Goal: Contribute content

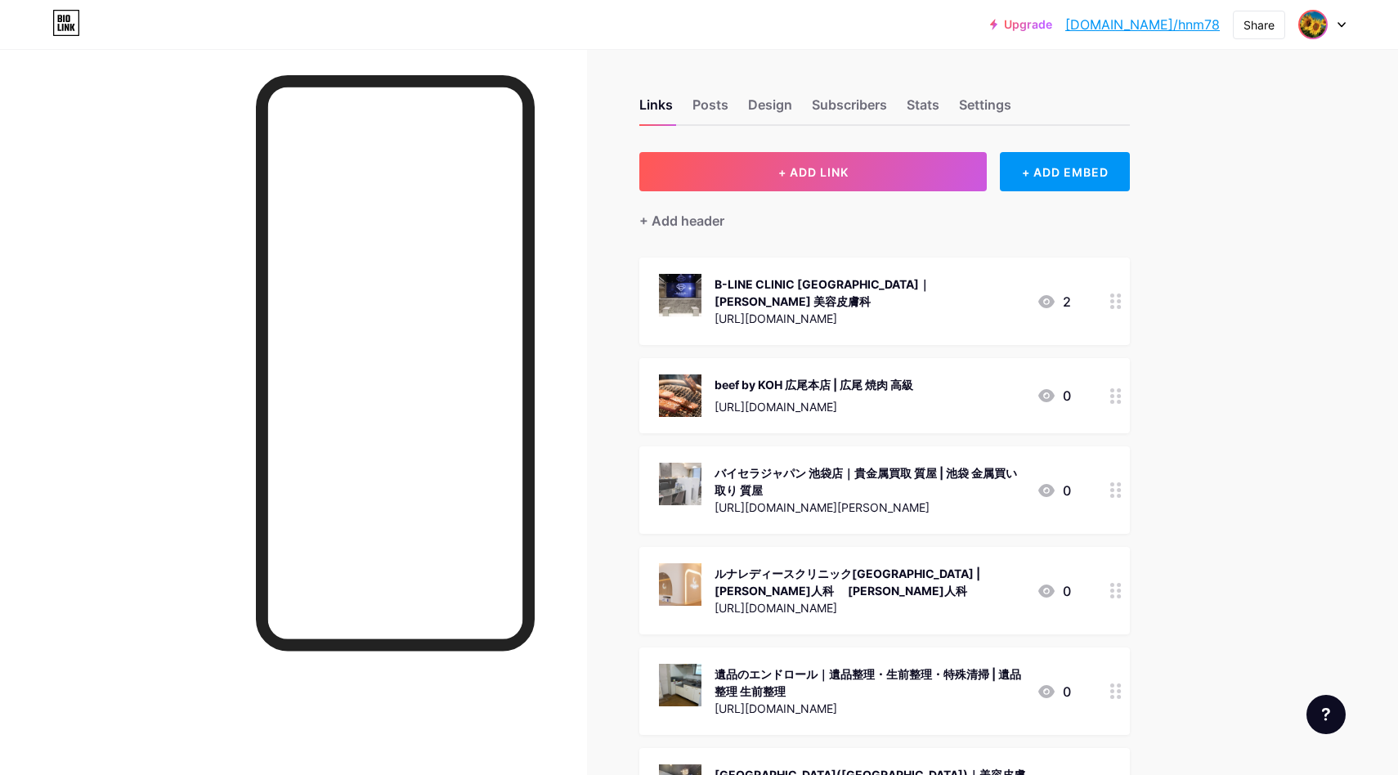
click at [1318, 34] on img at bounding box center [1313, 24] width 26 height 26
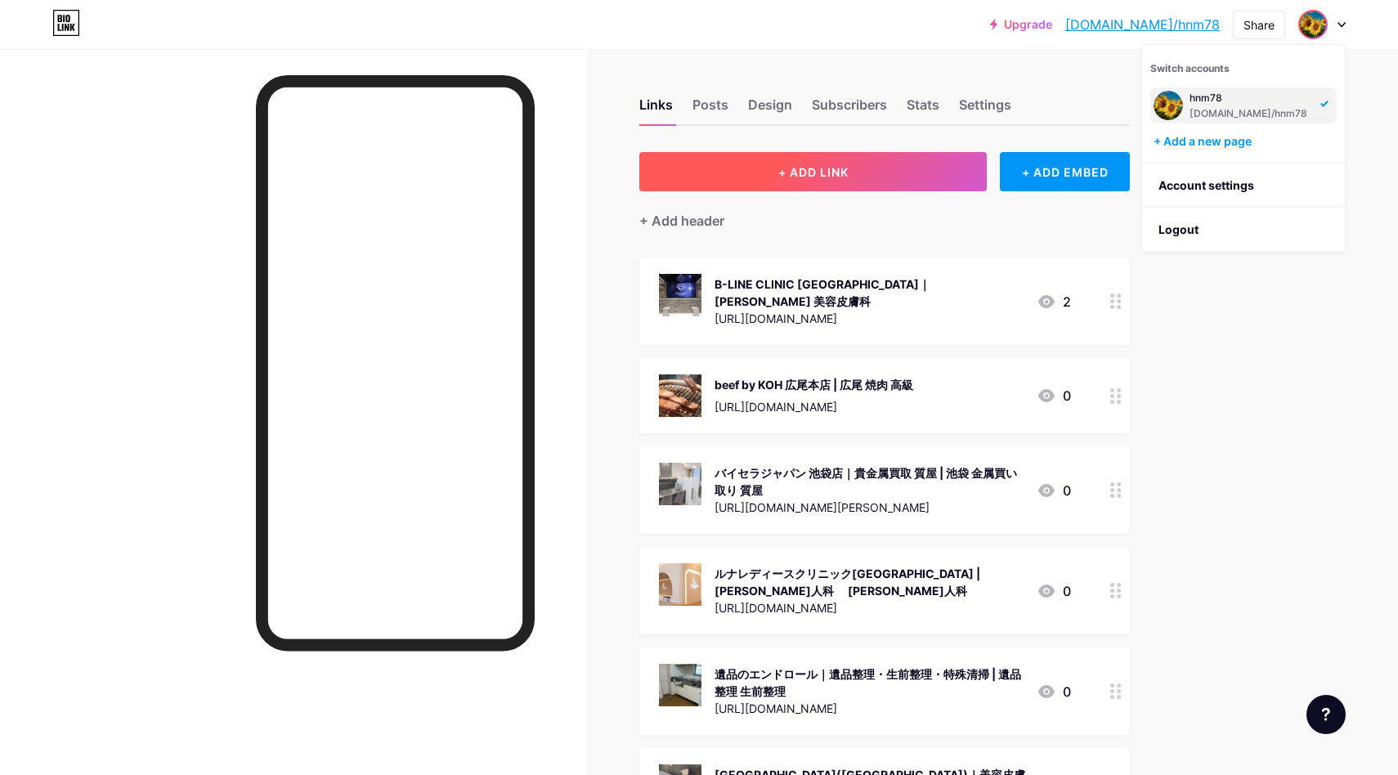
click at [812, 176] on span "+ ADD LINK" at bounding box center [813, 172] width 70 height 14
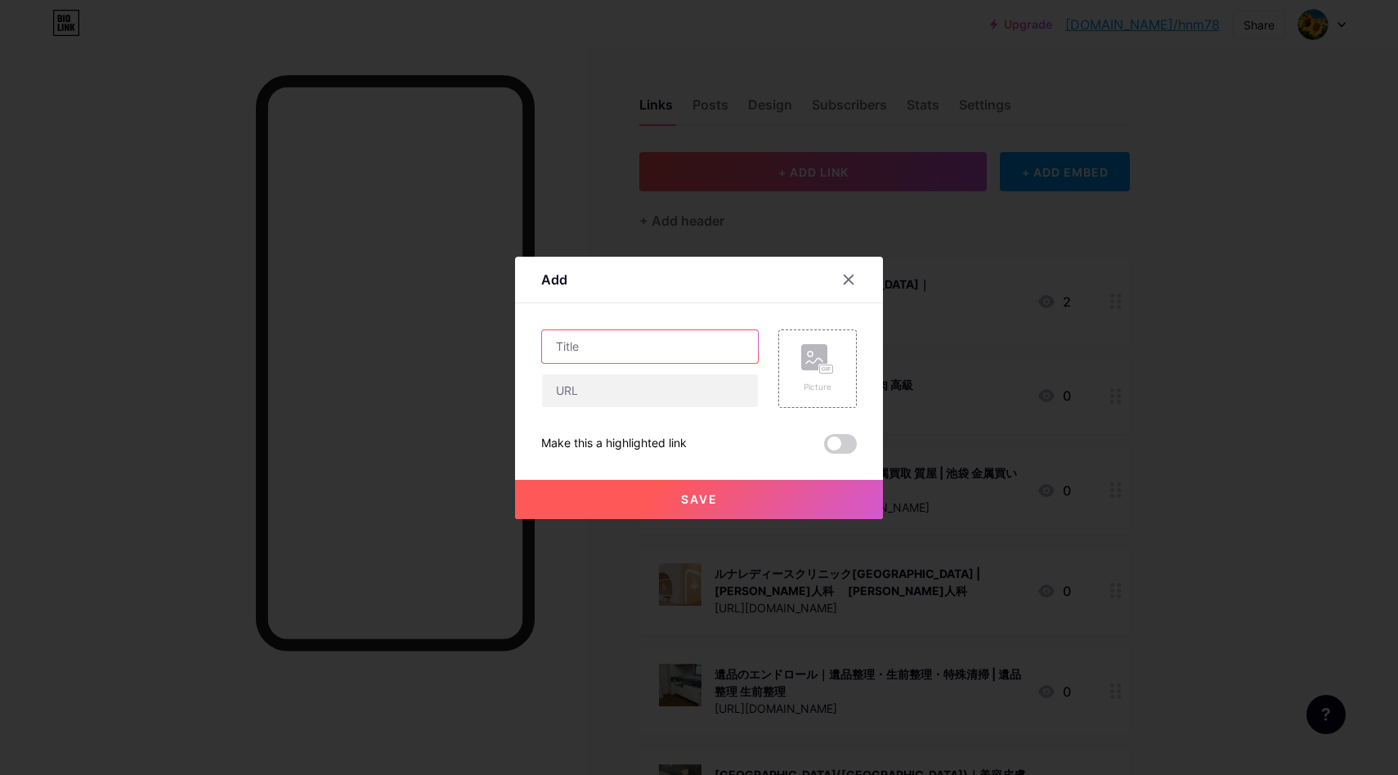
click at [645, 342] on input "text" at bounding box center [650, 346] width 216 height 33
paste input "[PERSON_NAME]社会保険労務士事務所【障害年金申請サポート】"
click at [642, 392] on input "text" at bounding box center [650, 390] width 216 height 33
click at [649, 348] on input "[PERSON_NAME]社会保険労務士事務所【障害年金申請サポート】" at bounding box center [650, 346] width 216 height 33
paste input "埼玉 障害年金"
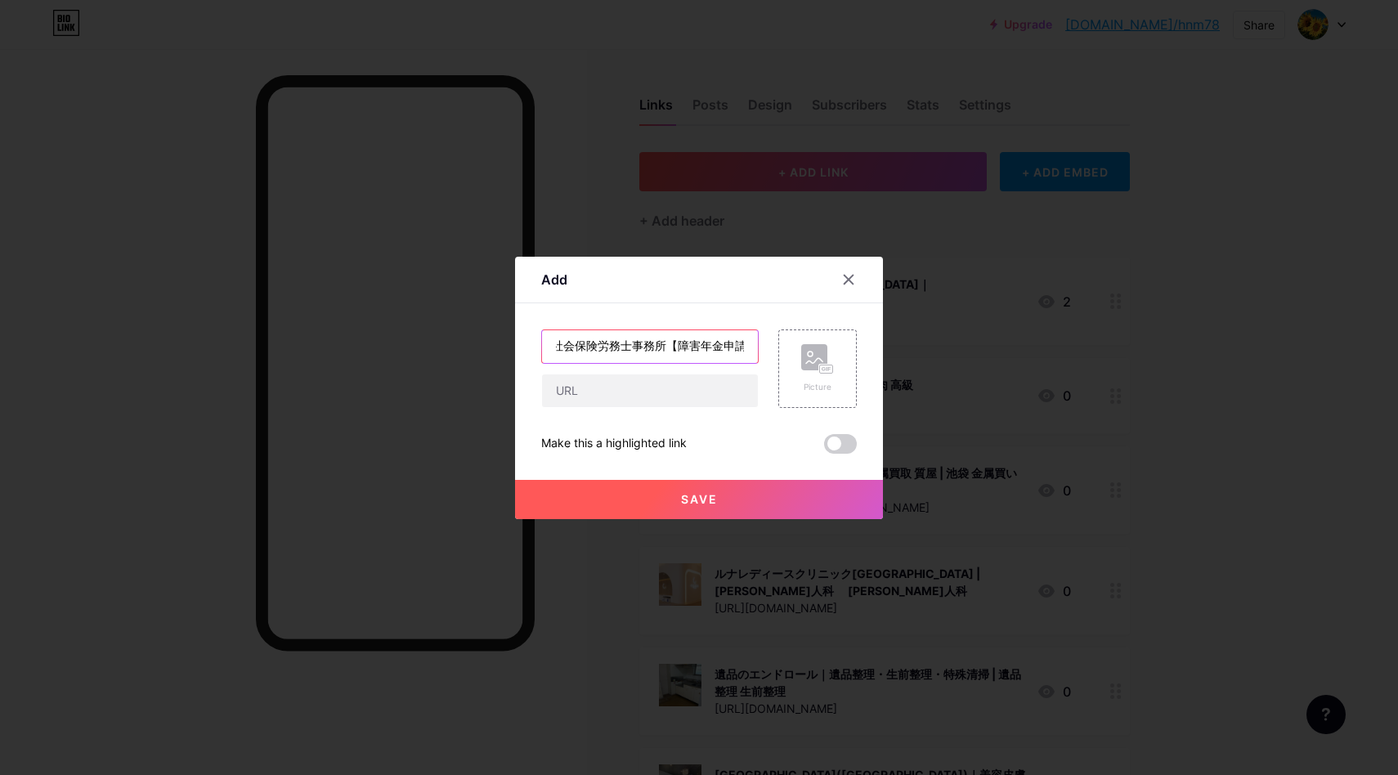
scroll to position [0, 168]
type input "[PERSON_NAME]社会保険労務士事務所【障害年金申請サポート】 | 埼玉 障害年金"
click at [688, 391] on input "text" at bounding box center [650, 390] width 216 height 33
paste input "[URL][DOMAIN_NAME]"
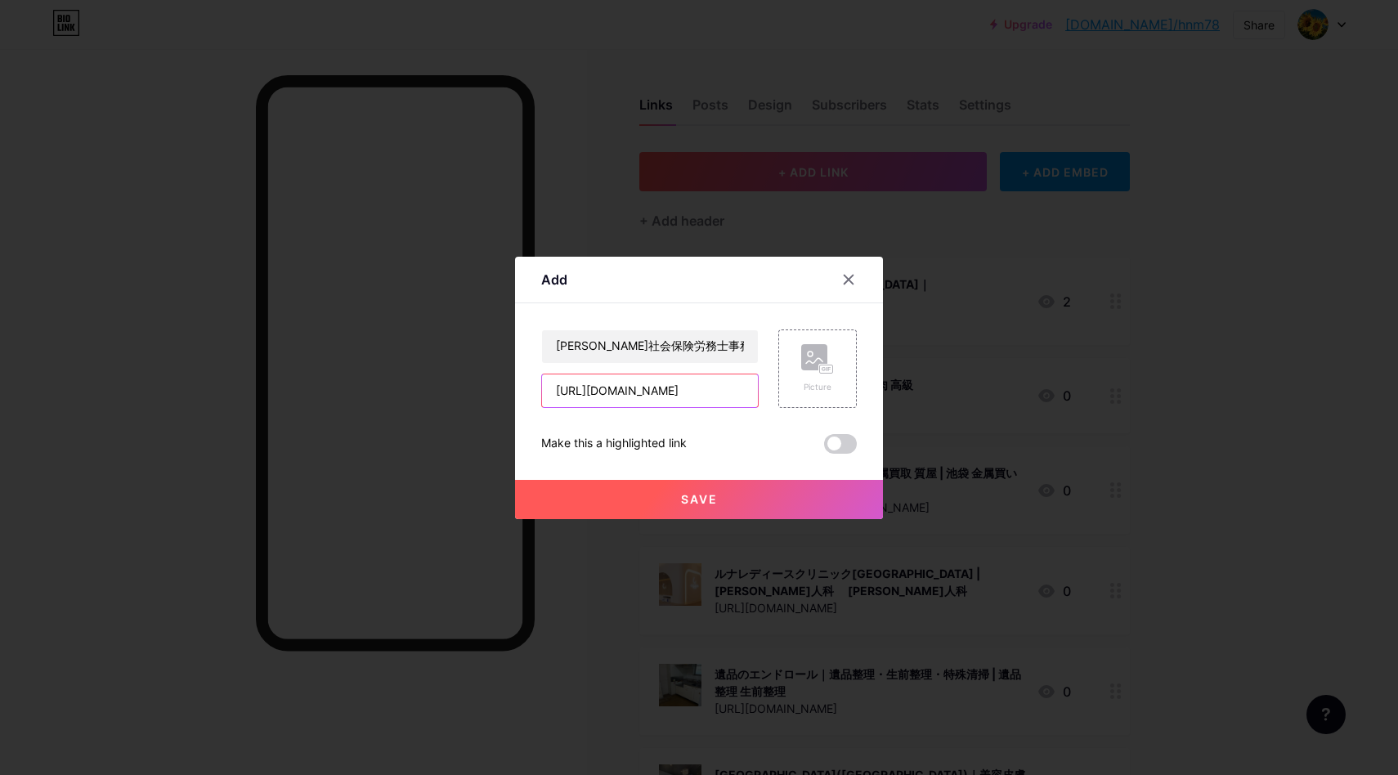
scroll to position [0, 54]
type input "[URL][DOMAIN_NAME]"
click at [794, 354] on div "Picture" at bounding box center [817, 368] width 78 height 78
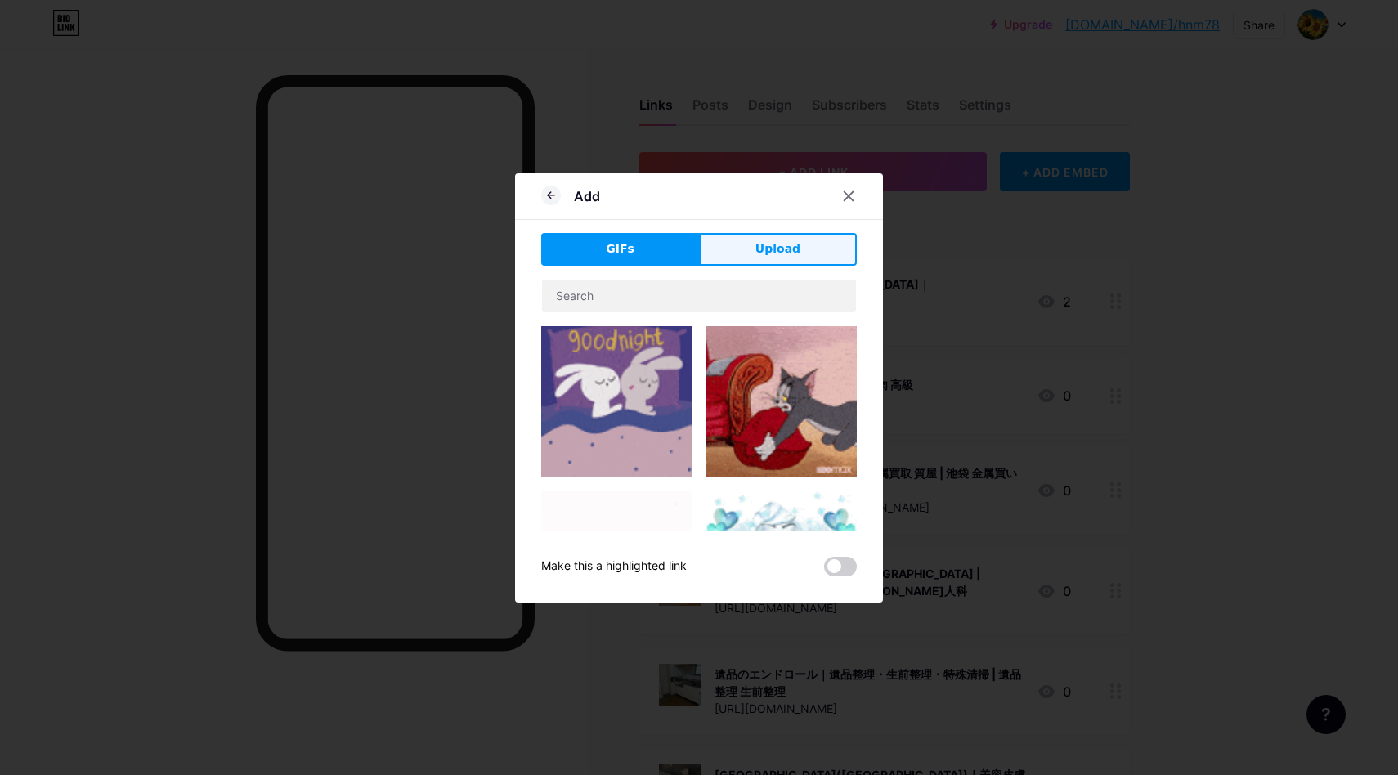
click at [798, 237] on button "Upload" at bounding box center [778, 249] width 158 height 33
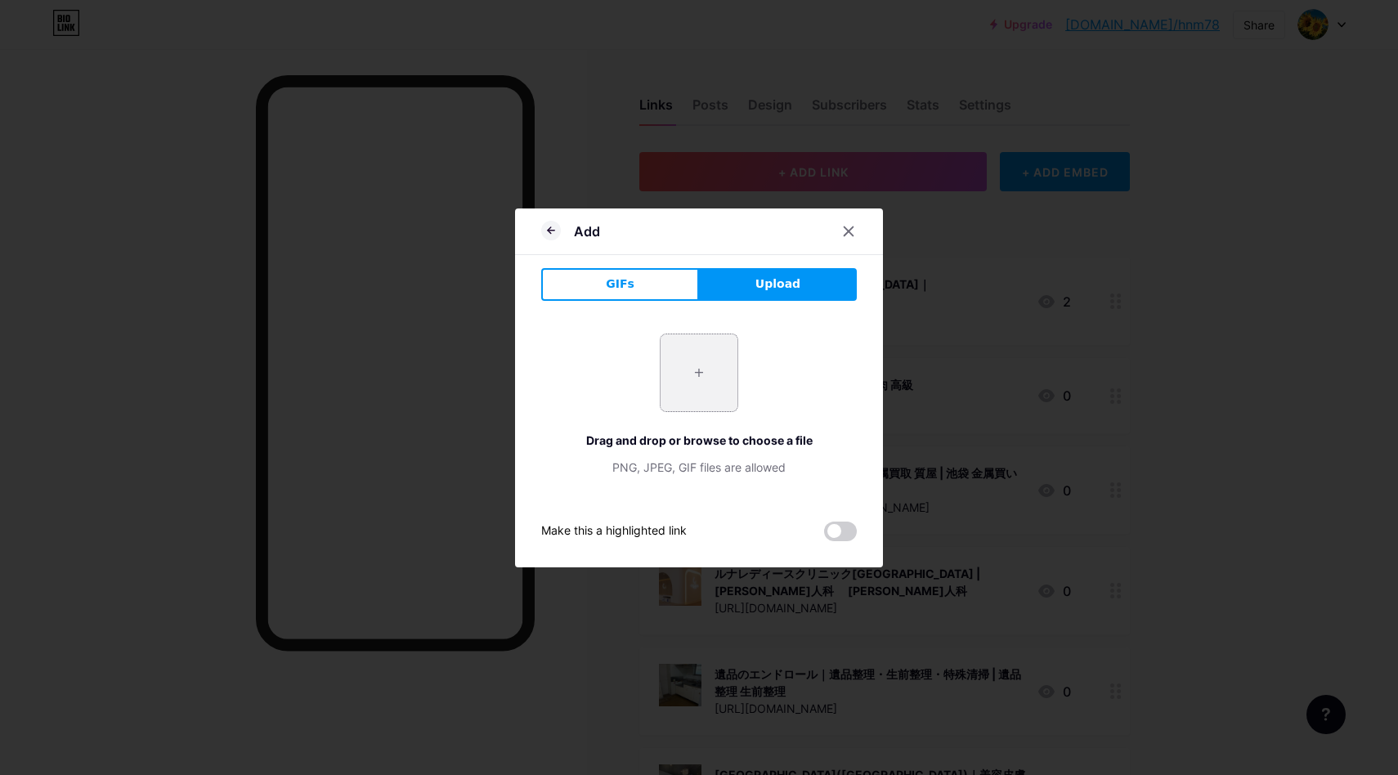
click at [717, 381] on input "file" at bounding box center [698, 372] width 77 height 77
type input "C:\fakepath\スクリーンショット [DATE] 13.00.14.jpg"
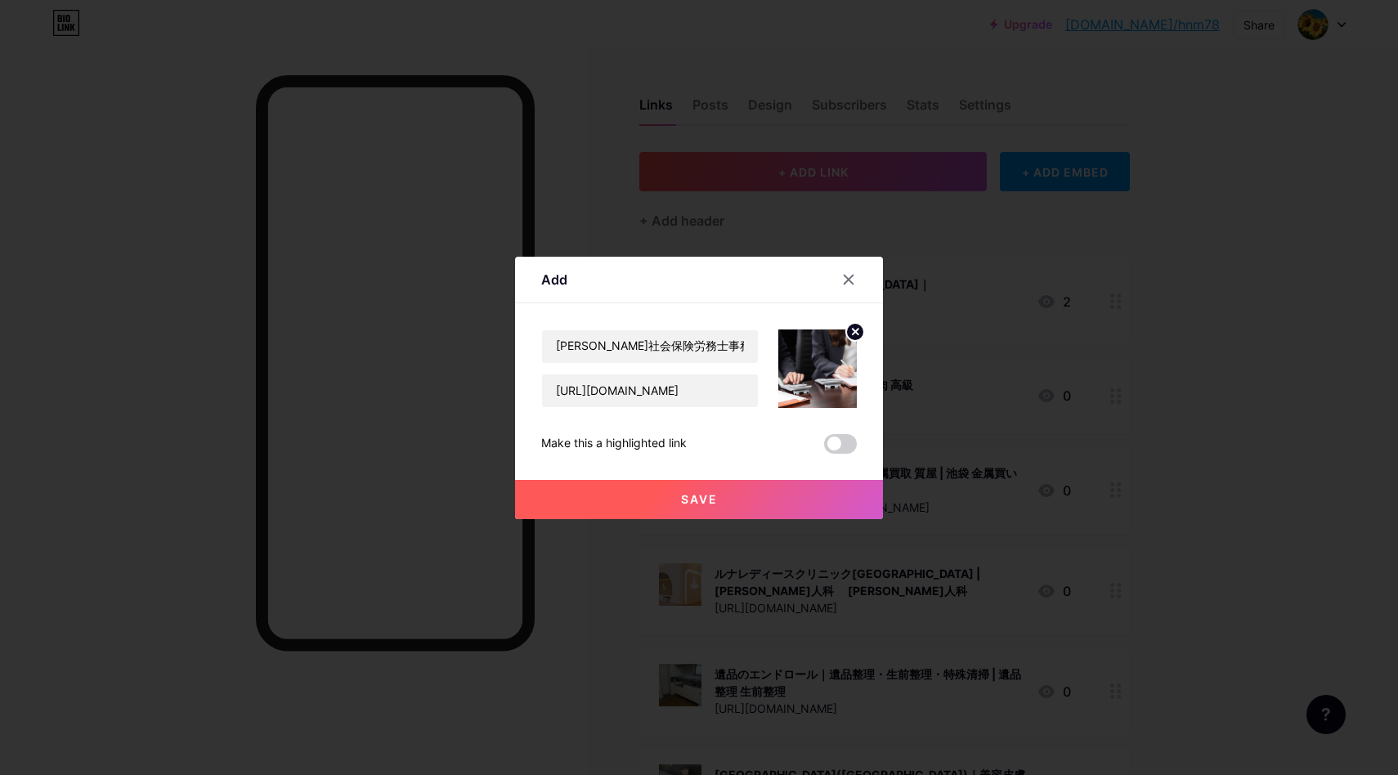
click at [730, 499] on button "Save" at bounding box center [699, 499] width 368 height 39
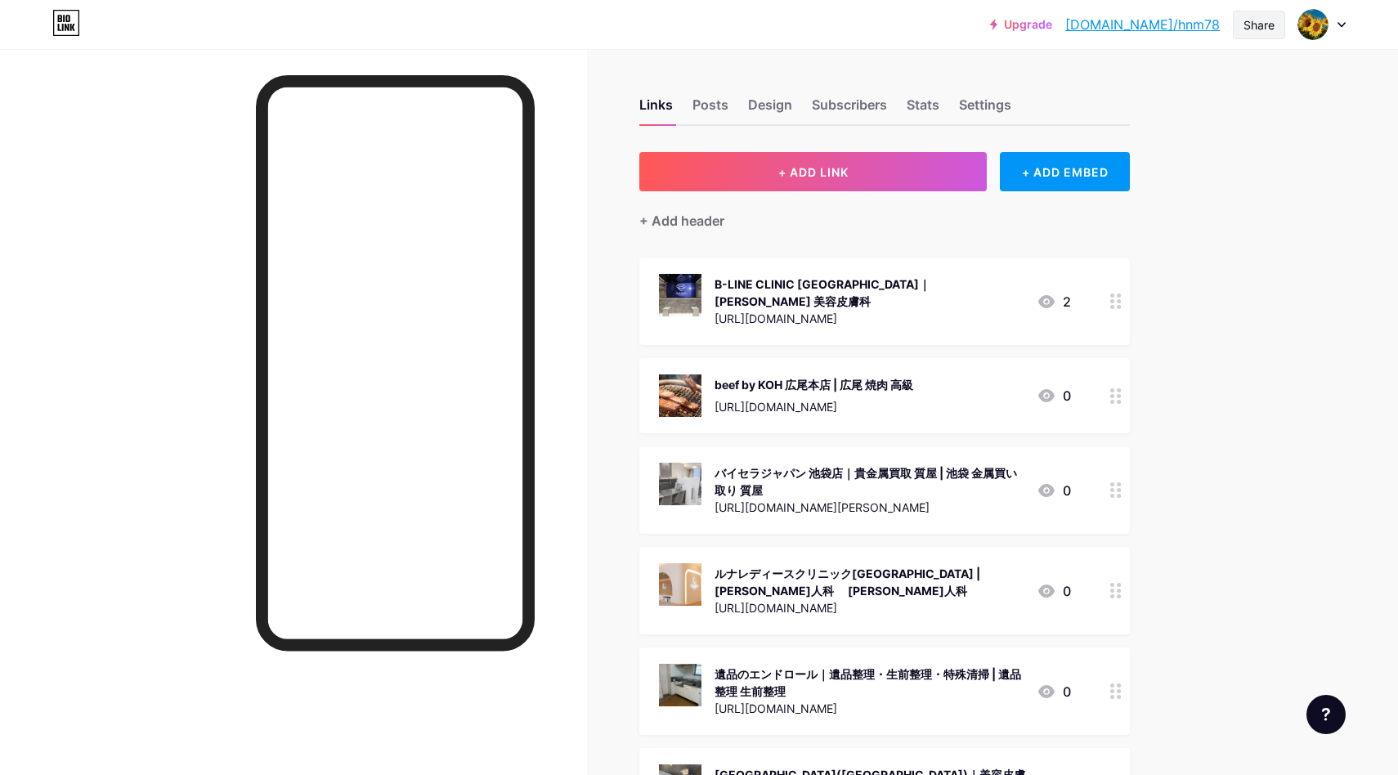
click at [1265, 29] on div "Share" at bounding box center [1258, 24] width 31 height 17
click at [1168, 83] on div "Copy link" at bounding box center [1162, 84] width 244 height 39
